Goal: Navigation & Orientation: Go to known website

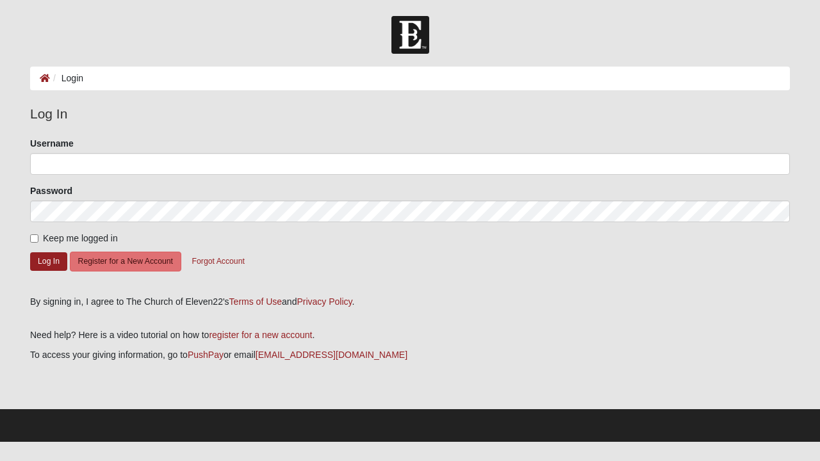
click at [418, 37] on img at bounding box center [410, 35] width 38 height 38
